Goal: Task Accomplishment & Management: Use online tool/utility

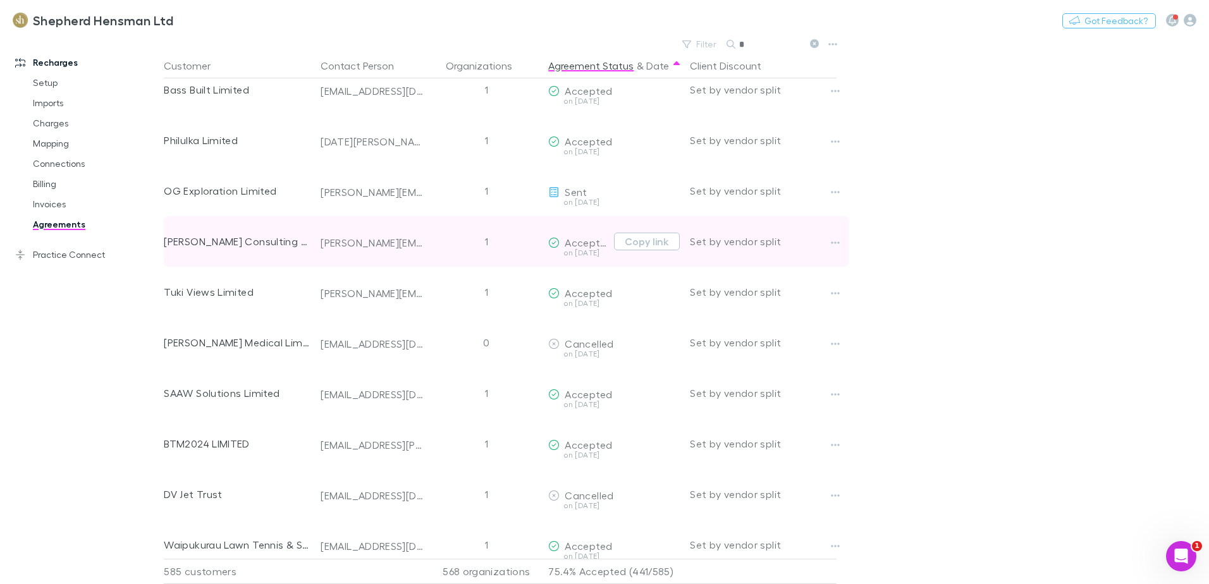
scroll to position [126, 0]
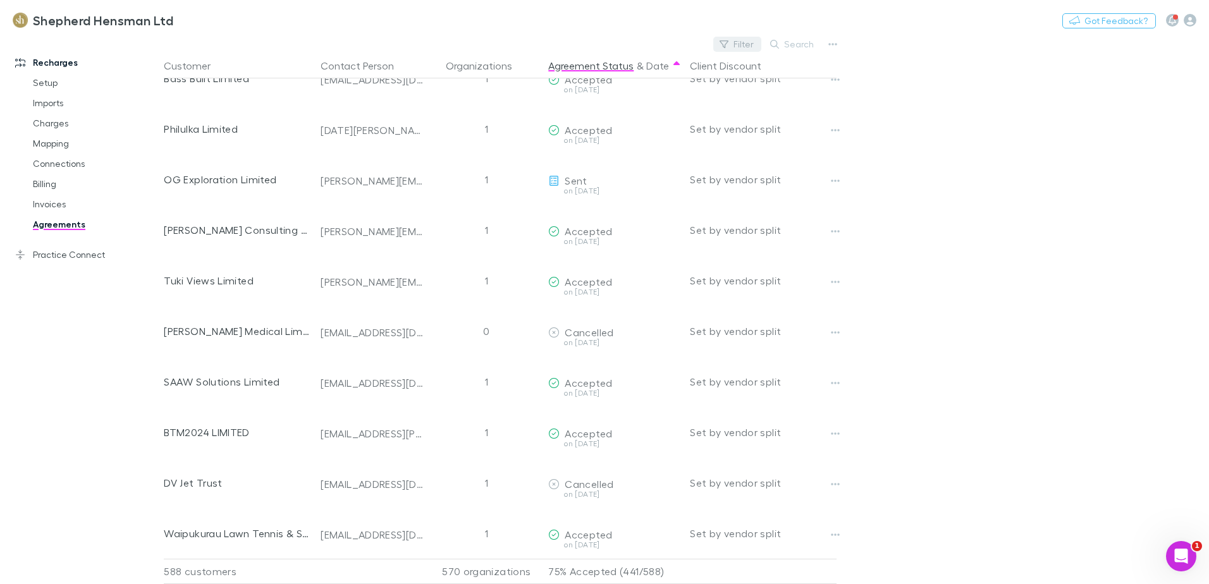
click at [704, 42] on div "Filter Search" at bounding box center [503, 44] width 678 height 18
click at [753, 46] on button "Filter" at bounding box center [737, 44] width 48 height 15
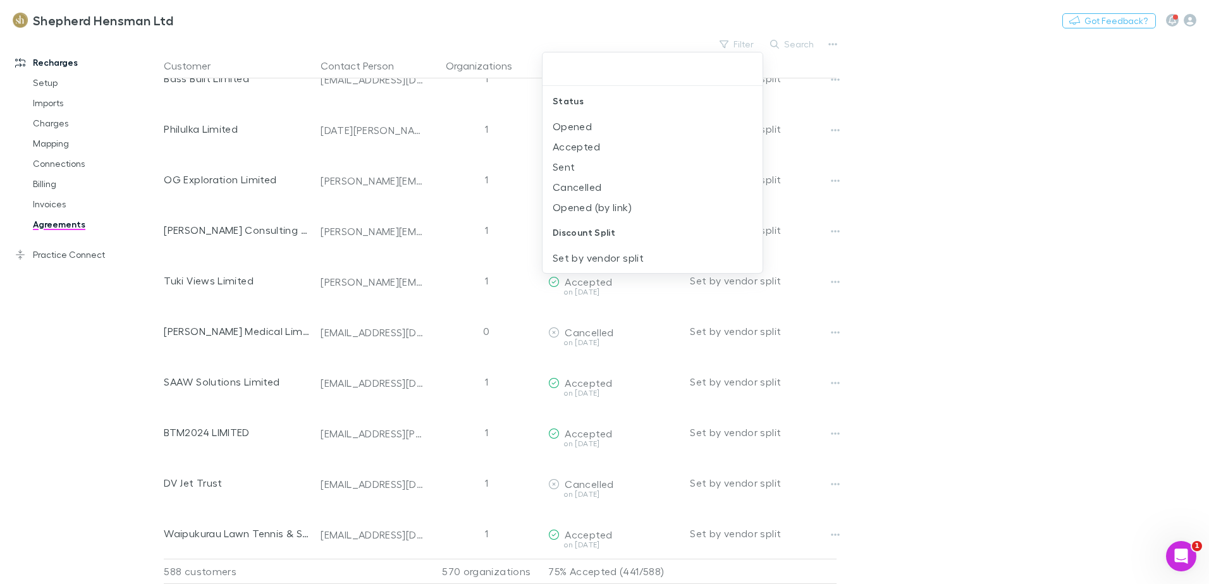
click at [1020, 213] on div at bounding box center [604, 292] width 1209 height 584
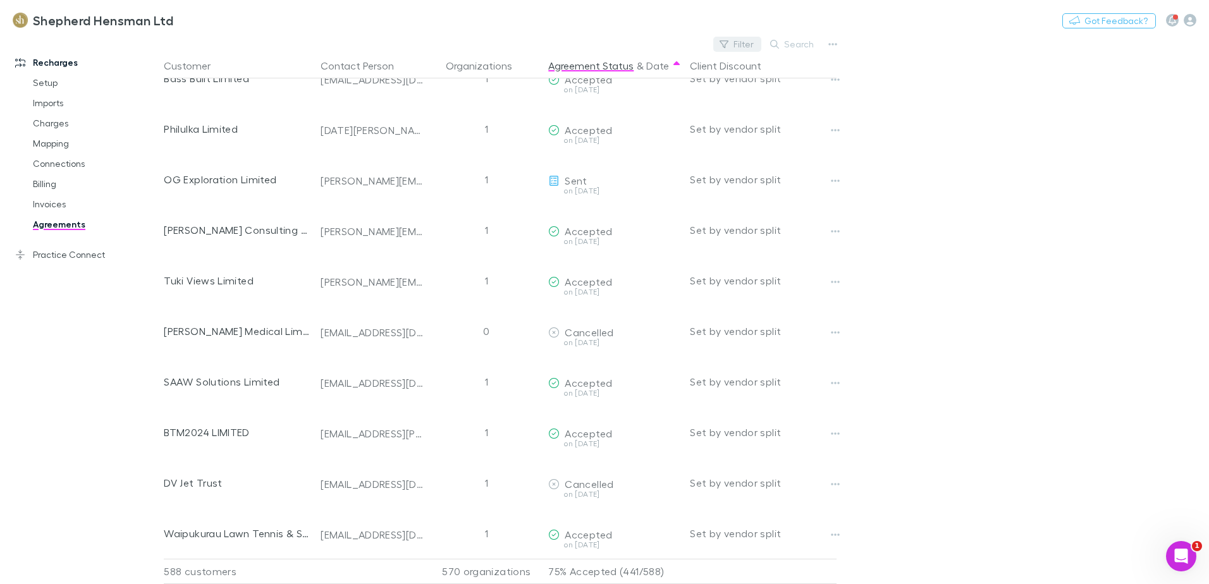
click at [755, 46] on button "Filter" at bounding box center [737, 44] width 48 height 15
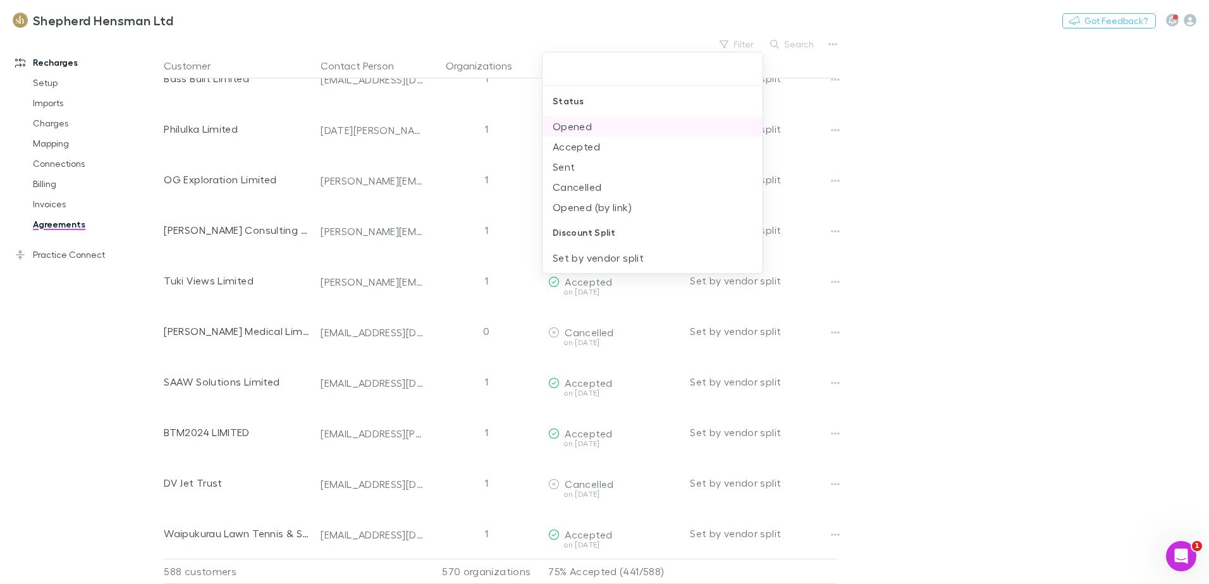
click at [608, 134] on li "Opened" at bounding box center [653, 126] width 220 height 20
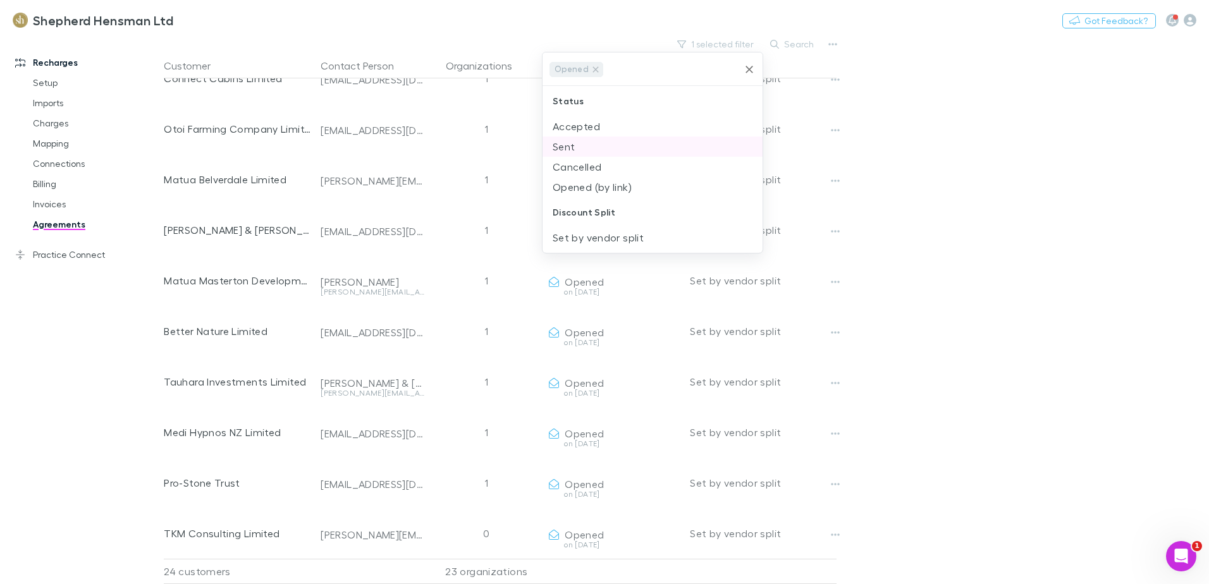
click at [603, 147] on li "Sent" at bounding box center [653, 147] width 220 height 20
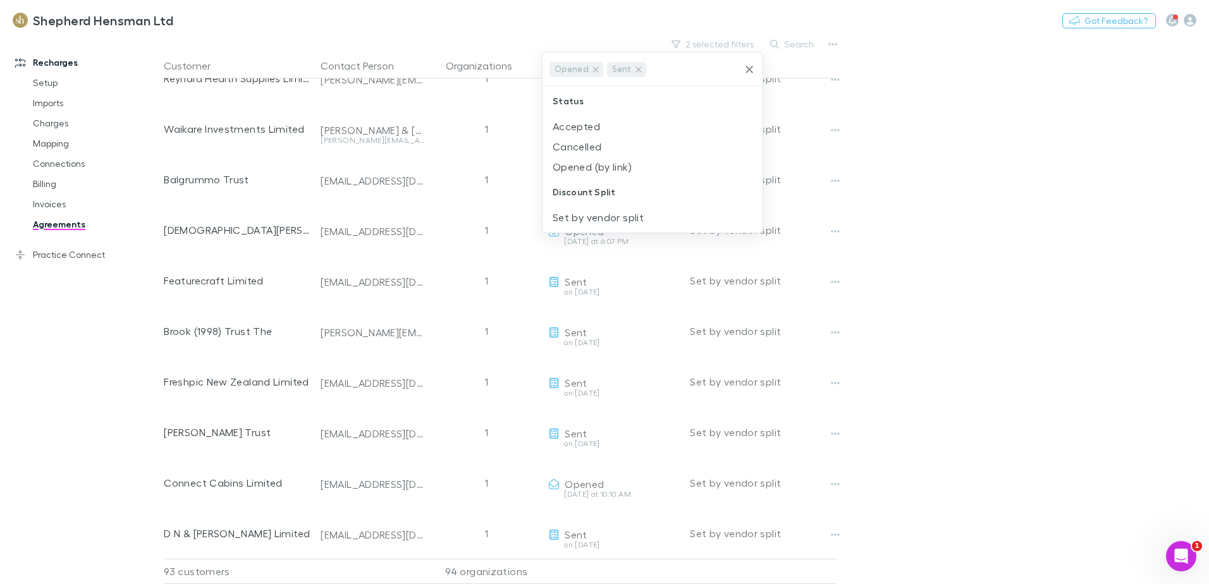
click at [975, 228] on div at bounding box center [604, 292] width 1209 height 584
click at [833, 42] on icon "button" at bounding box center [833, 44] width 9 height 10
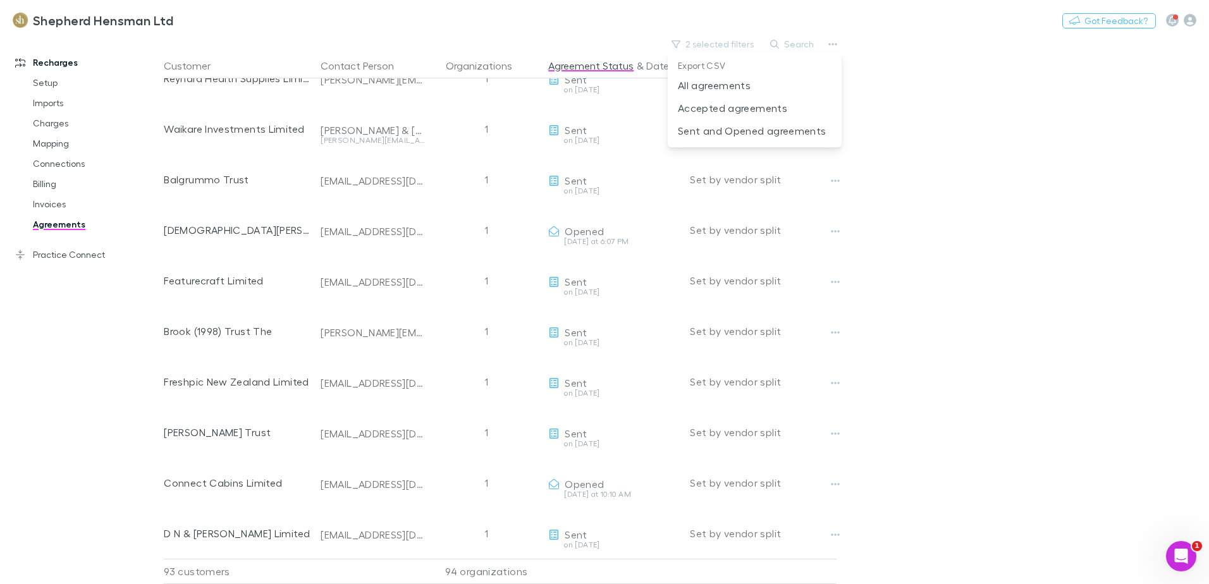
click at [949, 207] on div at bounding box center [604, 292] width 1209 height 584
click at [834, 46] on icon "button" at bounding box center [833, 44] width 9 height 10
click at [715, 135] on p "Sent and Opened agreements" at bounding box center [755, 130] width 154 height 15
